Goal: Task Accomplishment & Management: Use online tool/utility

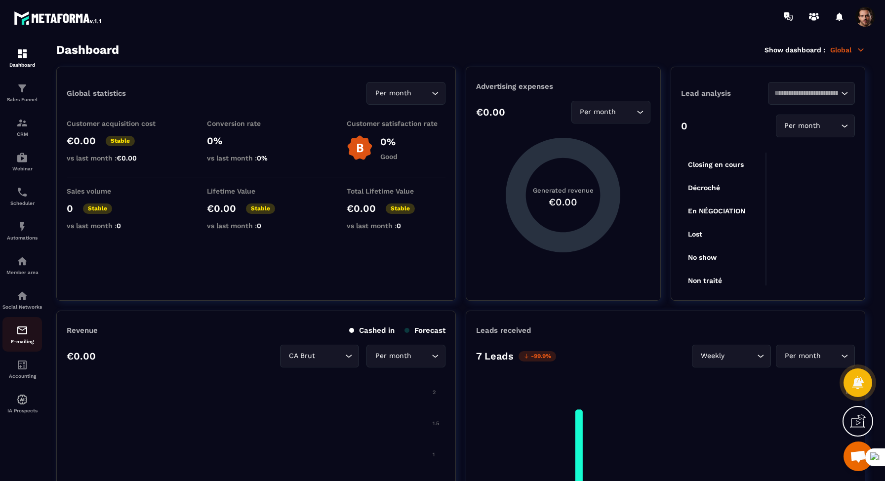
click at [20, 336] on img at bounding box center [22, 330] width 12 height 12
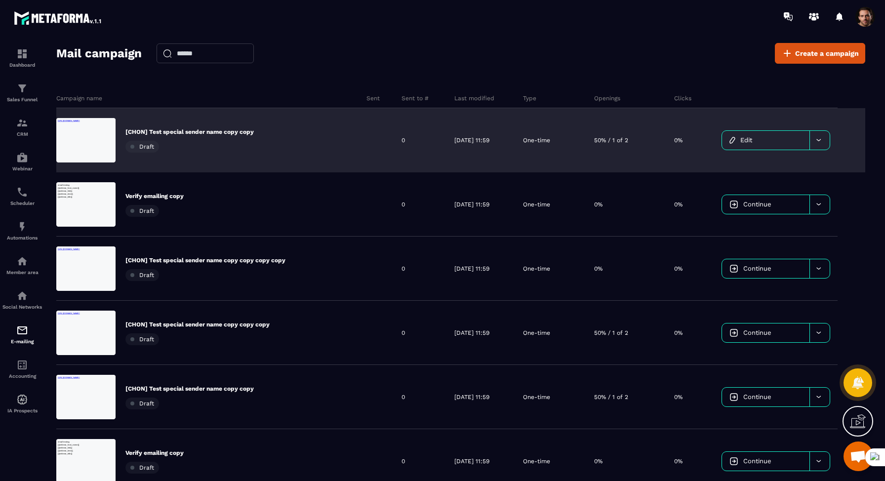
click at [777, 141] on link "Edit" at bounding box center [765, 140] width 87 height 19
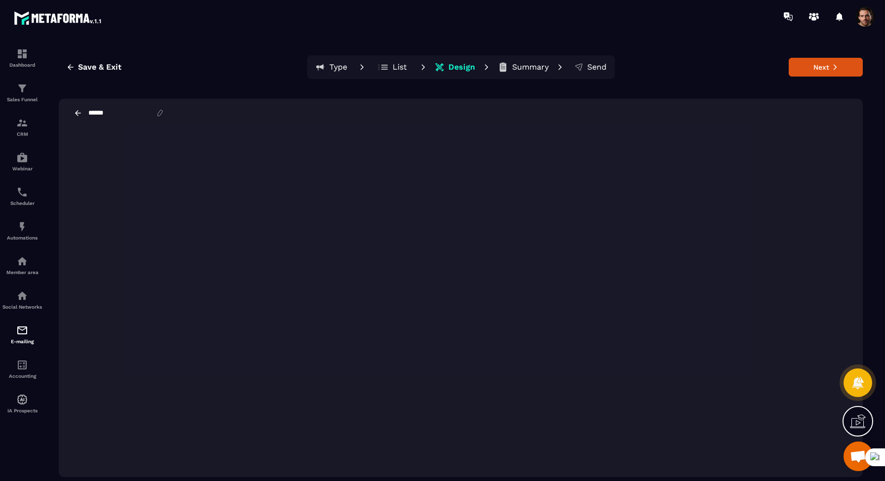
click at [392, 67] on p "List" at bounding box center [399, 67] width 14 height 10
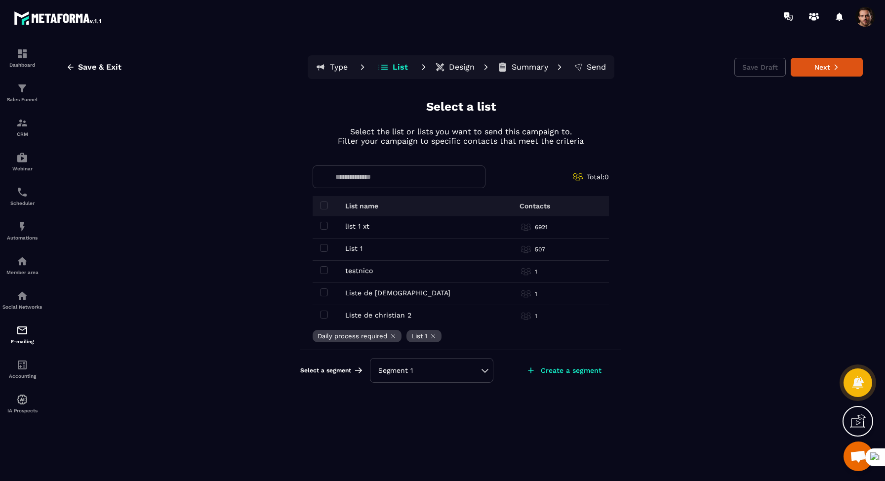
click at [563, 368] on p "Create a segment" at bounding box center [571, 370] width 61 height 8
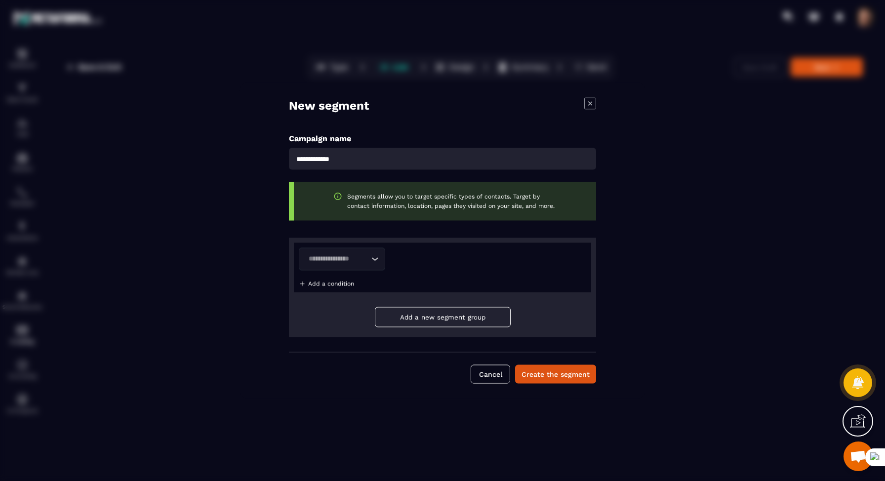
click at [341, 285] on p "Add a condition" at bounding box center [331, 283] width 46 height 7
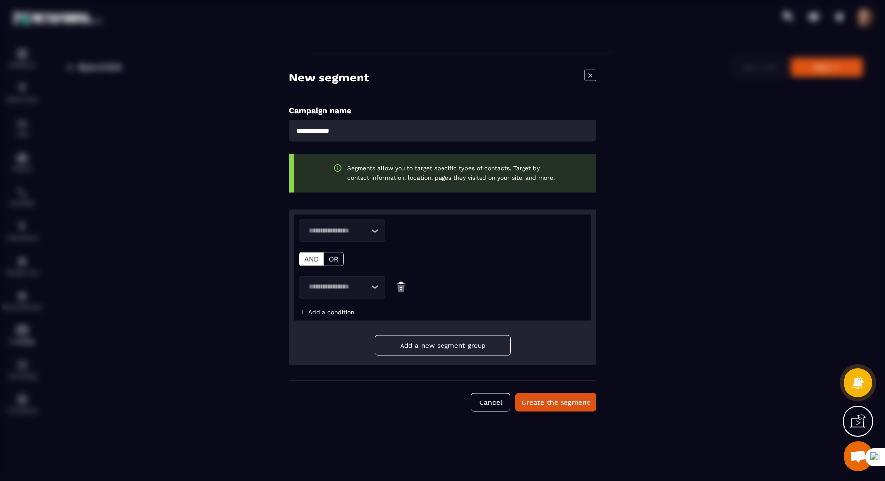
click at [372, 239] on div "Loading..." at bounding box center [342, 231] width 86 height 23
click at [360, 258] on p "email_campaign.segment_options.tag" at bounding box center [342, 254] width 66 height 10
click at [358, 227] on div "email_campaign.segment_options.tag" at bounding box center [339, 231] width 71 height 11
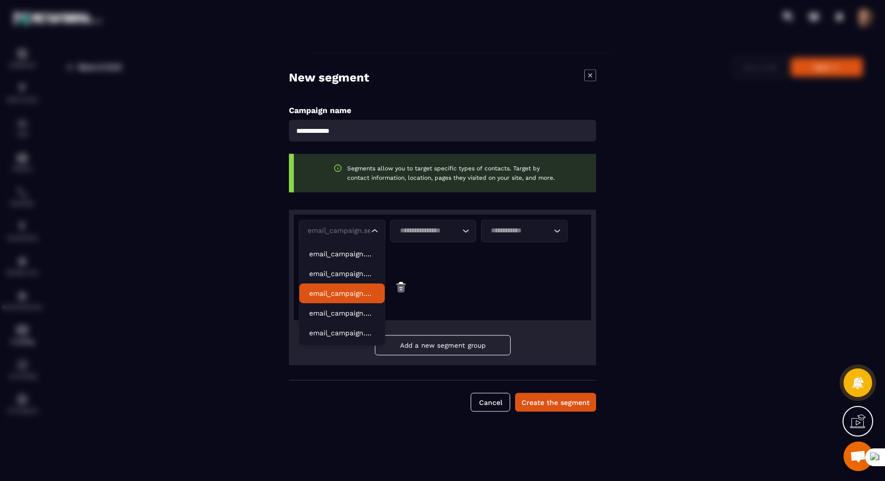
click at [637, 244] on div "New segment Campaign name Segments allow you to target specific types of contac…" at bounding box center [442, 241] width 406 height 372
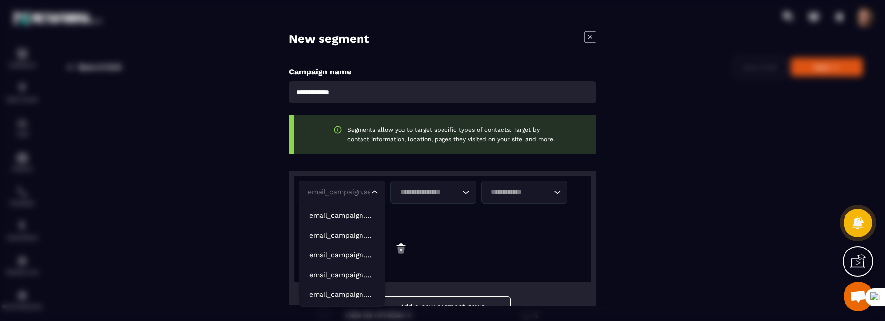
click at [350, 188] on div "email_campaign.segment_options.tag" at bounding box center [337, 192] width 66 height 11
click at [447, 179] on div "email_campaign.segment_options.tag Loading... Loading... Loading... AND OR Load…" at bounding box center [442, 229] width 297 height 106
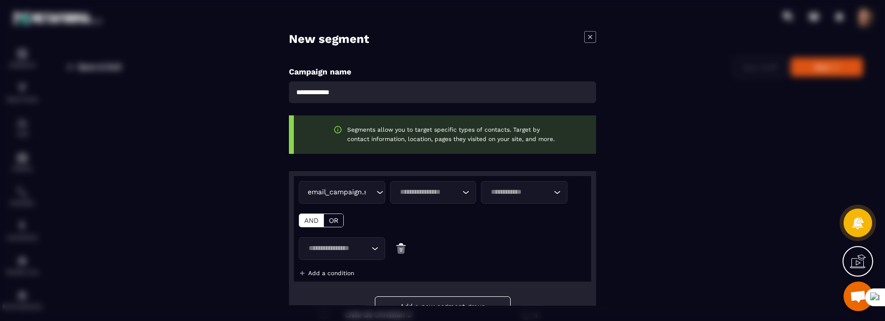
click at [443, 193] on input "Search for option" at bounding box center [428, 192] width 64 height 11
click at [512, 194] on input "Search for option" at bounding box center [519, 192] width 64 height 11
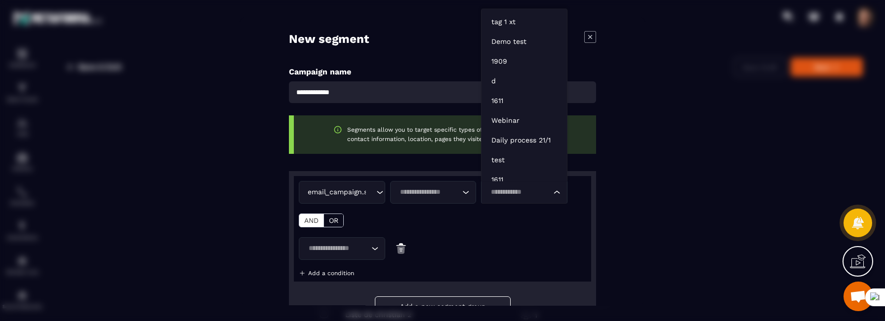
click at [421, 196] on input "Search for option" at bounding box center [428, 192] width 64 height 11
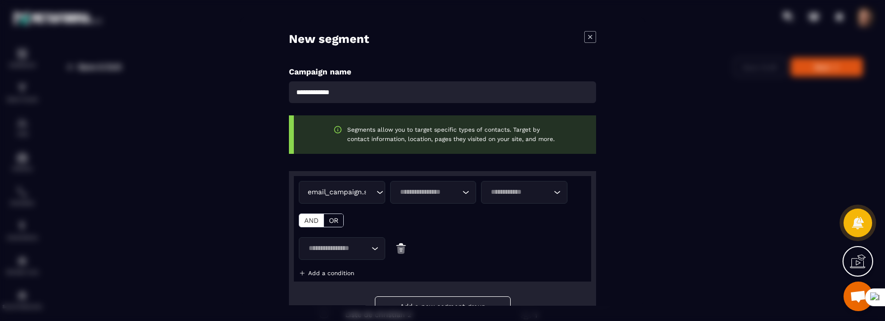
click at [525, 191] on input "Search for option" at bounding box center [519, 192] width 64 height 11
